Goal: Transaction & Acquisition: Purchase product/service

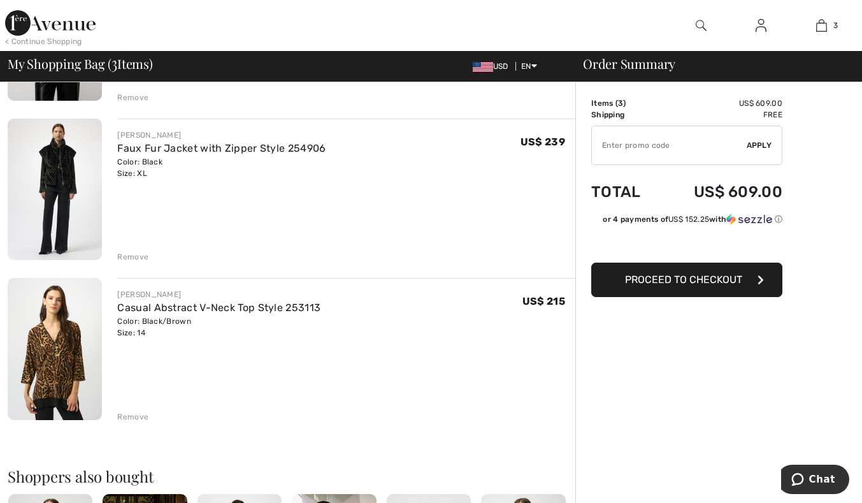
scroll to position [255, 0]
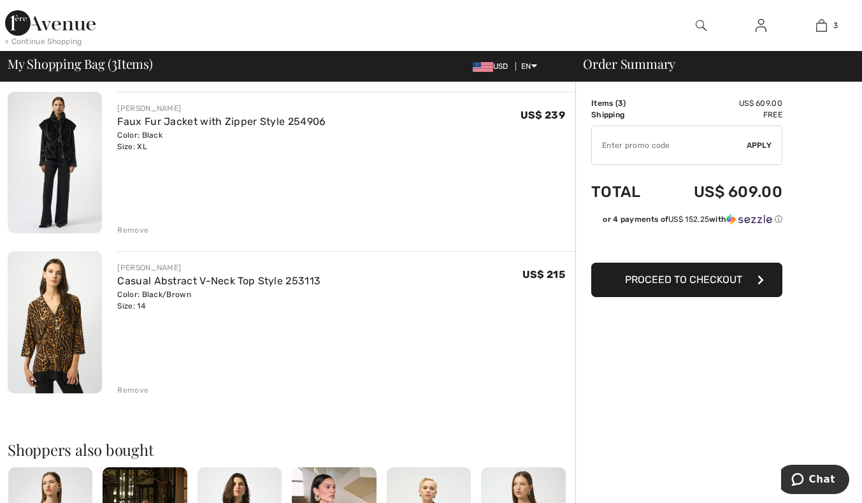
click at [50, 331] on img at bounding box center [55, 321] width 94 height 141
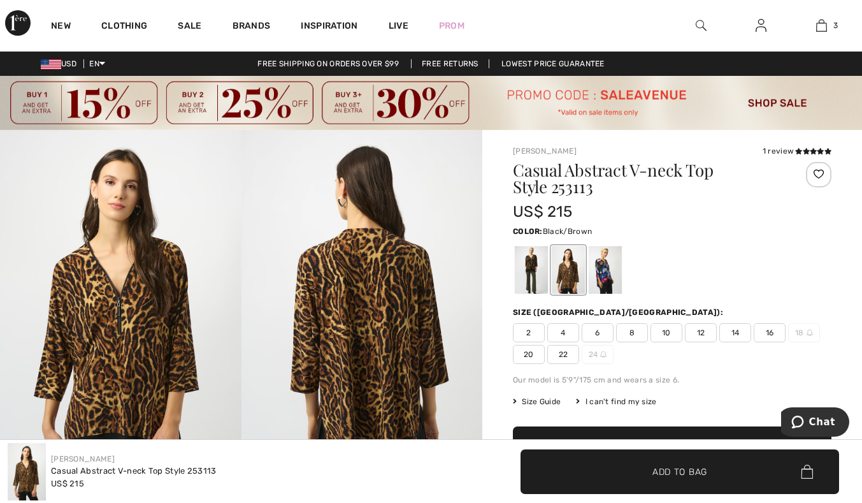
click at [171, 312] on img at bounding box center [121, 310] width 242 height 361
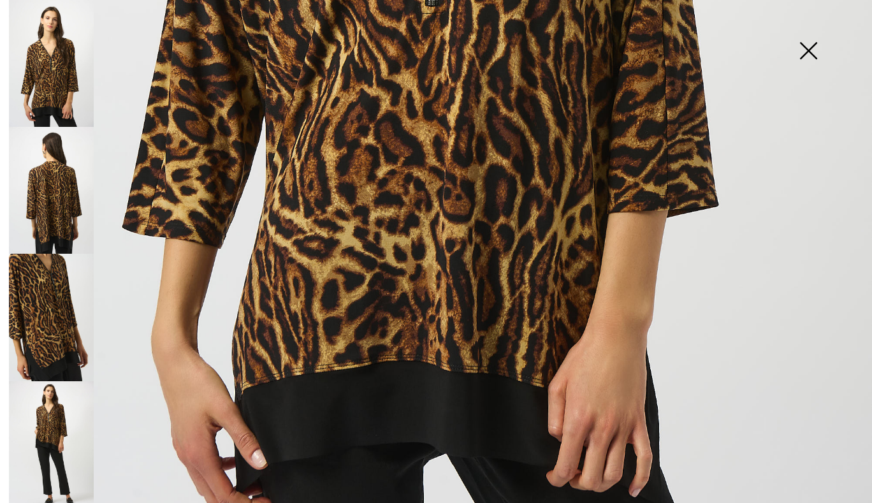
scroll to position [789, 0]
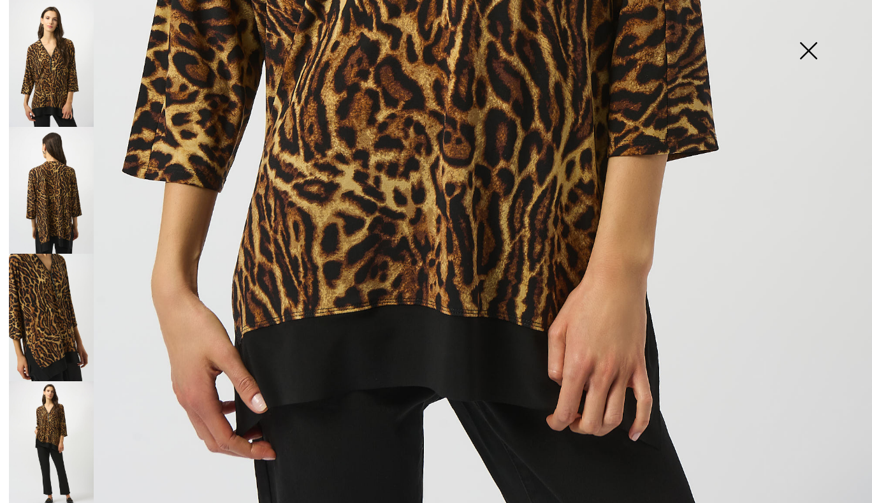
click at [46, 433] on img at bounding box center [51, 444] width 85 height 127
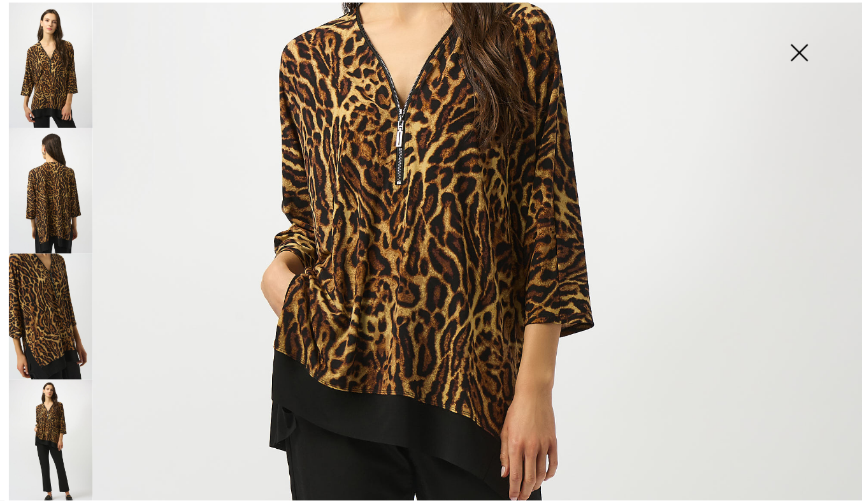
scroll to position [215, 0]
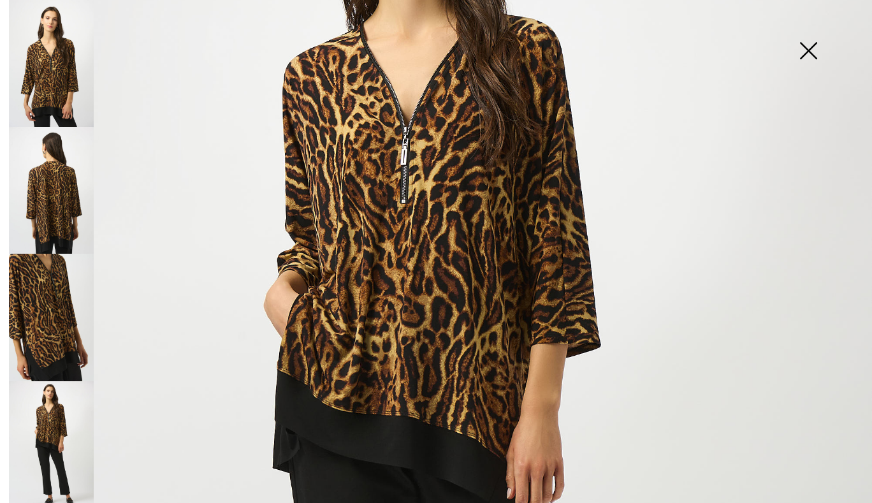
click at [813, 55] on img at bounding box center [808, 52] width 64 height 66
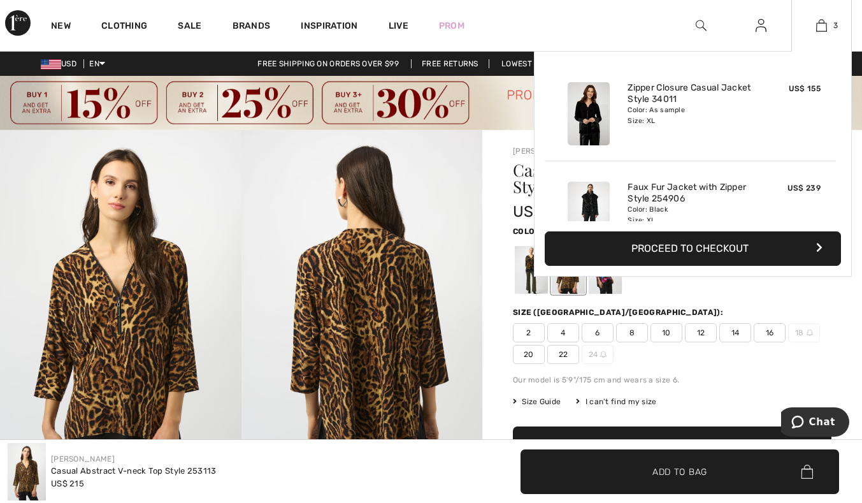
click at [690, 247] on button "Proceed to Checkout" at bounding box center [693, 248] width 296 height 34
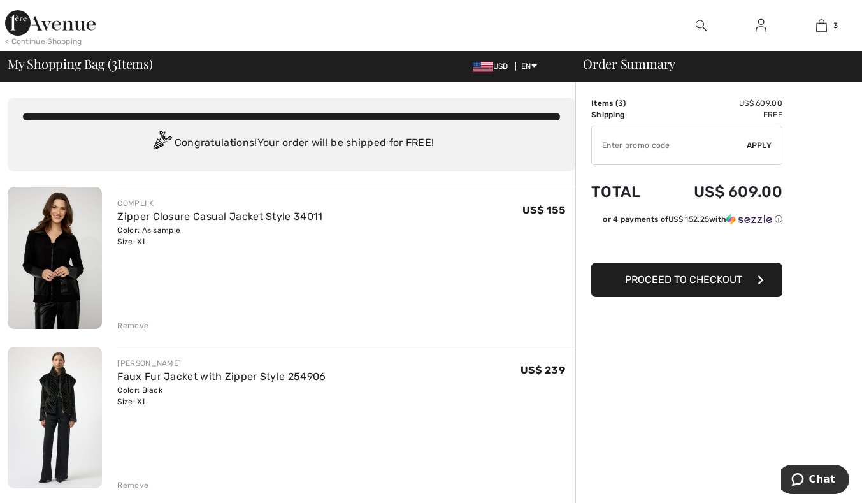
click at [634, 150] on input "TEXT" at bounding box center [669, 145] width 155 height 38
type input "SALEAVENUE"
click at [758, 146] on span "Apply" at bounding box center [759, 145] width 25 height 11
